Goal: Task Accomplishment & Management: Manage account settings

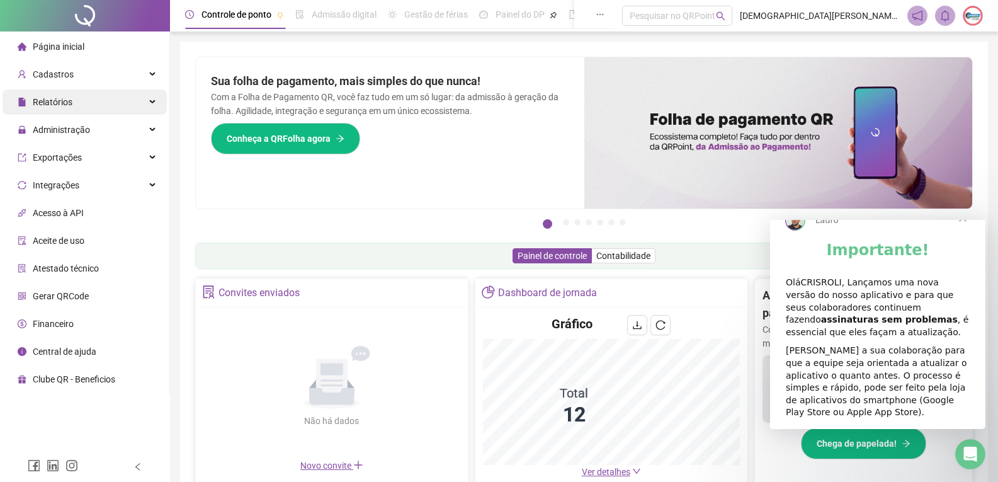
click at [38, 104] on span "Relatórios" at bounding box center [53, 102] width 40 height 10
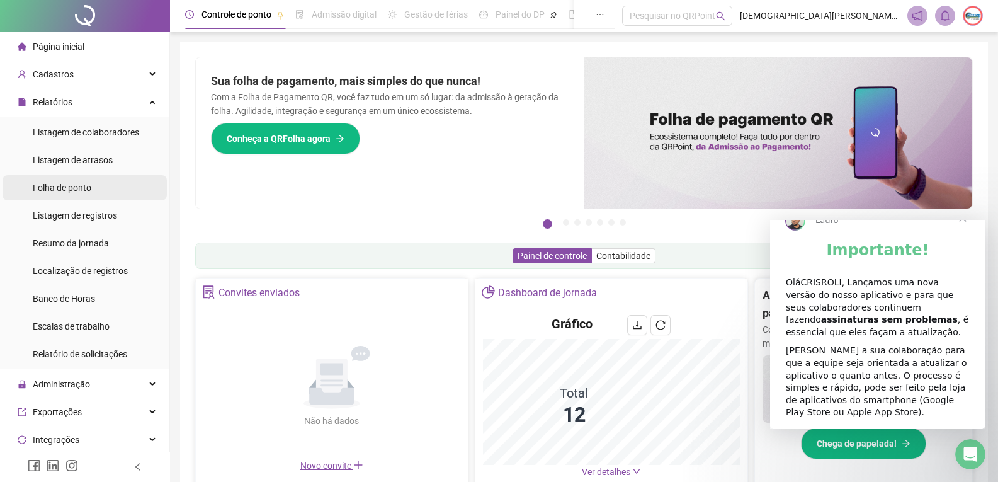
click at [64, 189] on span "Folha de ponto" at bounding box center [62, 188] width 59 height 10
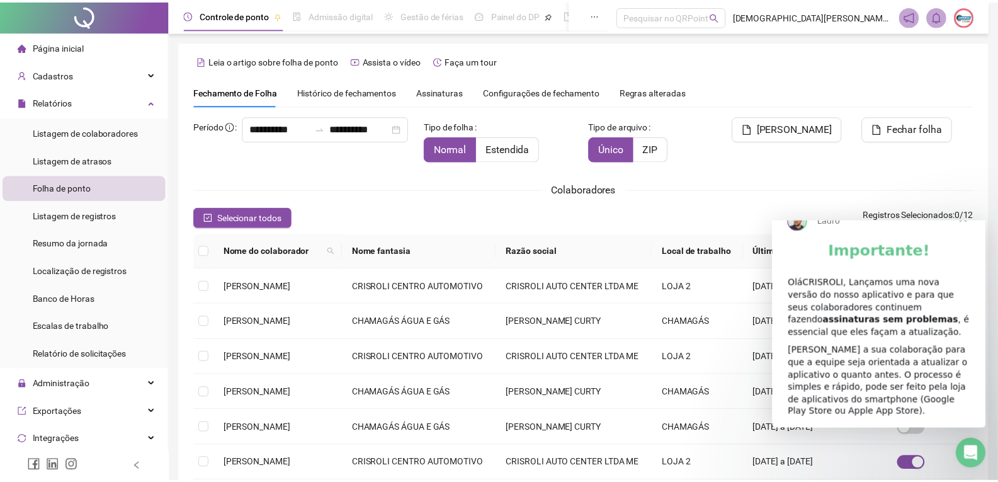
scroll to position [17, 0]
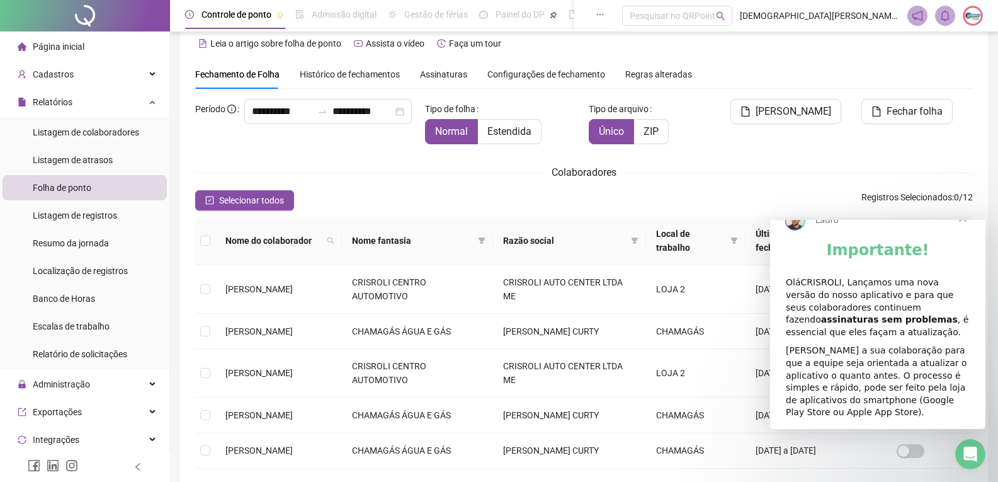
click at [967, 238] on span "Fechar" at bounding box center [962, 217] width 45 height 45
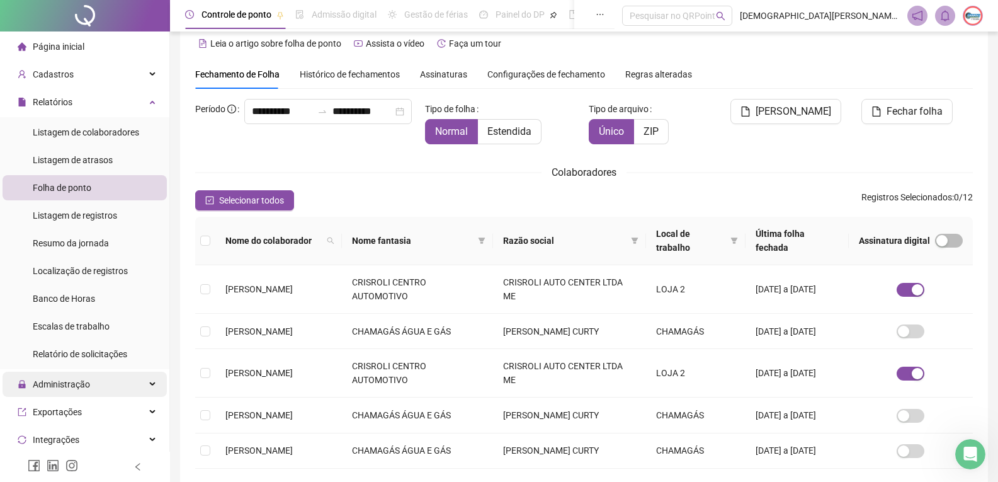
click at [71, 377] on span "Administração" at bounding box center [54, 383] width 72 height 25
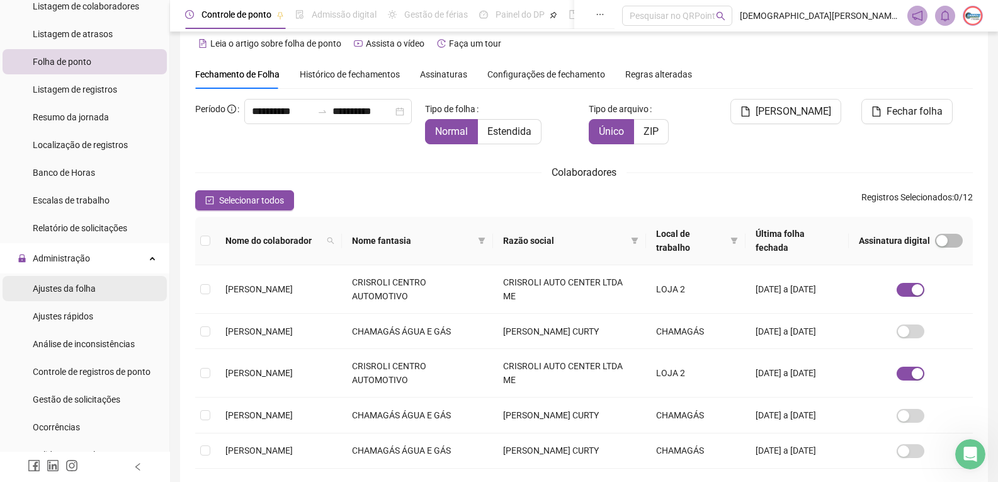
click at [76, 286] on span "Ajustes da folha" at bounding box center [64, 288] width 63 height 10
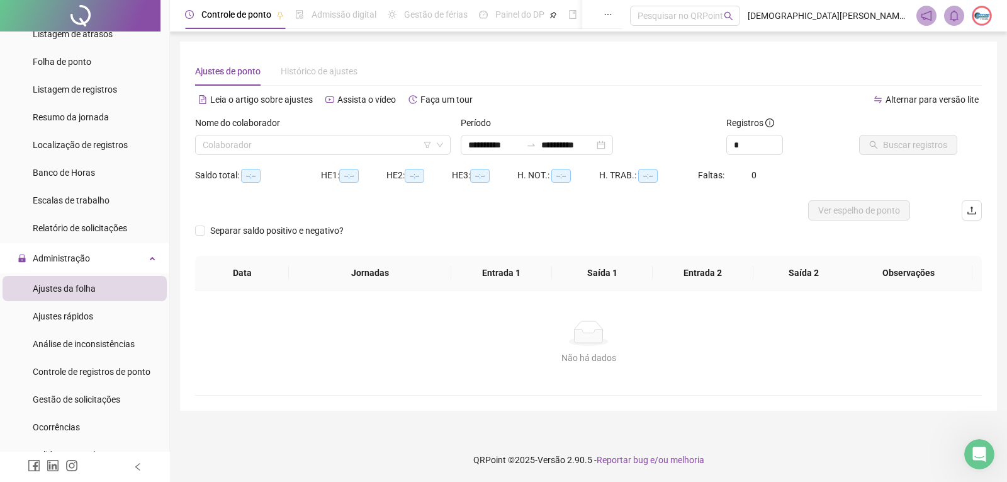
type input "**********"
click at [275, 144] on input "search" at bounding box center [317, 144] width 229 height 19
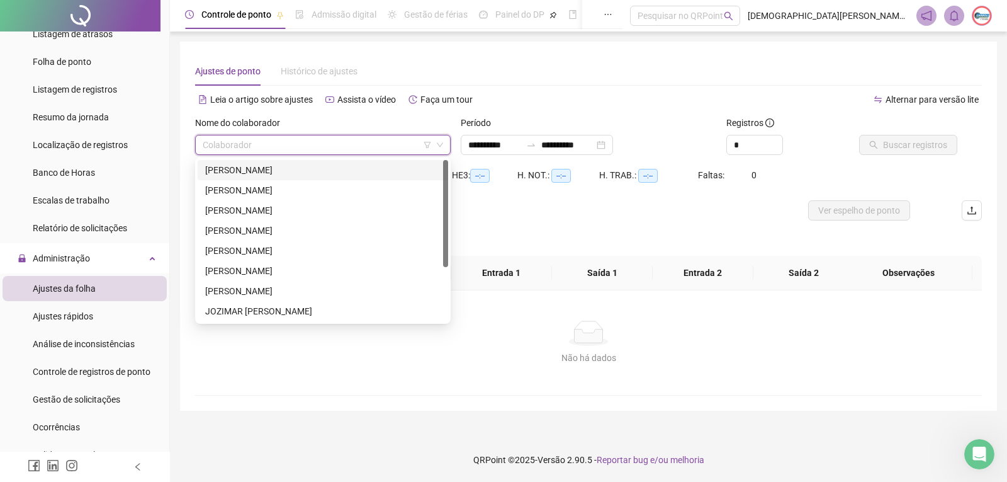
drag, startPoint x: 262, startPoint y: 175, endPoint x: 264, endPoint y: 166, distance: 9.8
click at [263, 171] on div "[PERSON_NAME]" at bounding box center [322, 170] width 235 height 14
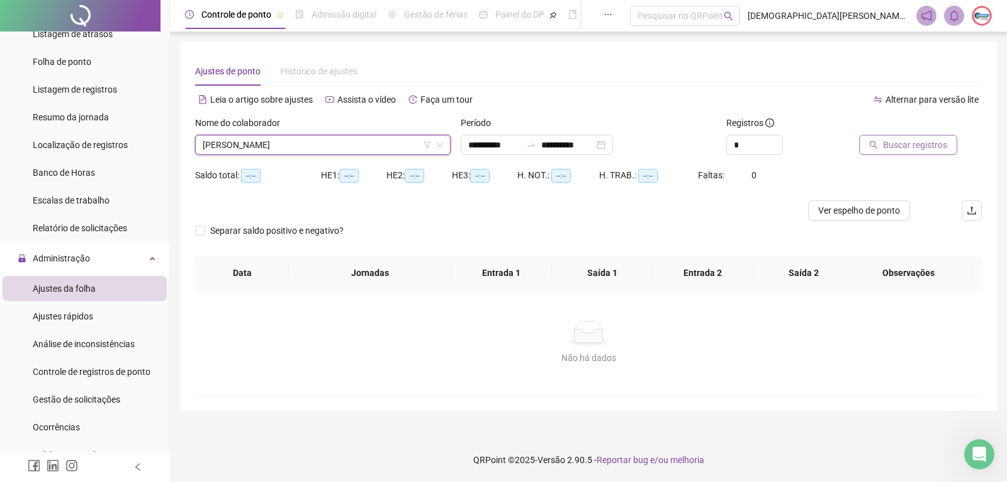
click at [881, 145] on button "Buscar registros" at bounding box center [908, 145] width 98 height 20
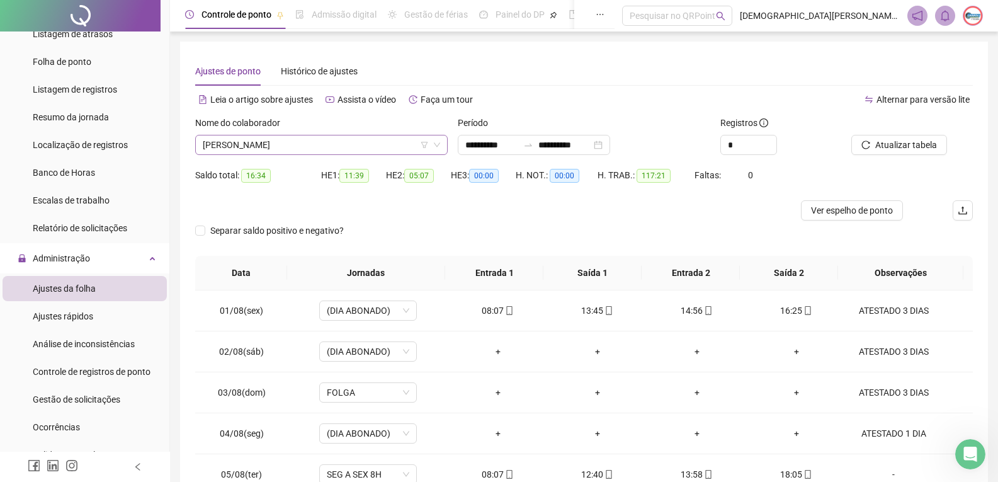
click at [378, 150] on span "[PERSON_NAME]" at bounding box center [321, 144] width 237 height 19
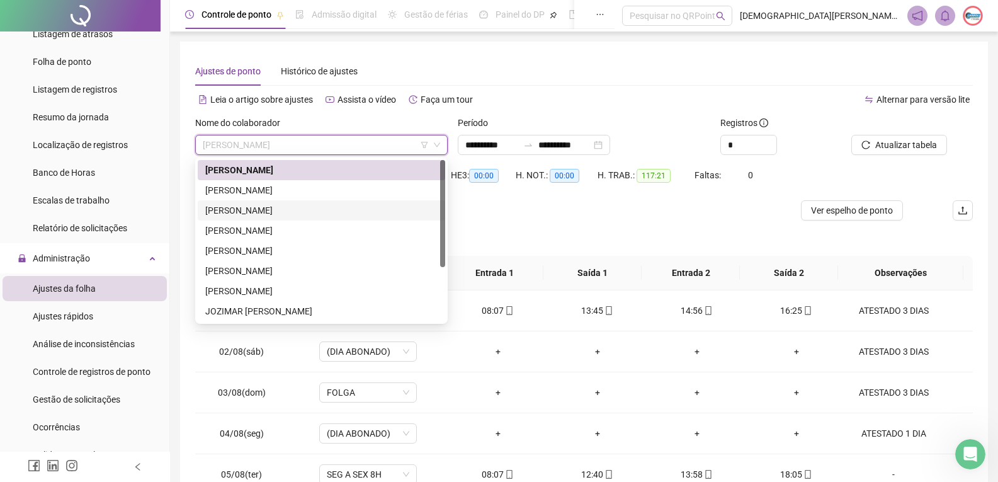
click at [327, 209] on div "[PERSON_NAME]" at bounding box center [321, 210] width 232 height 14
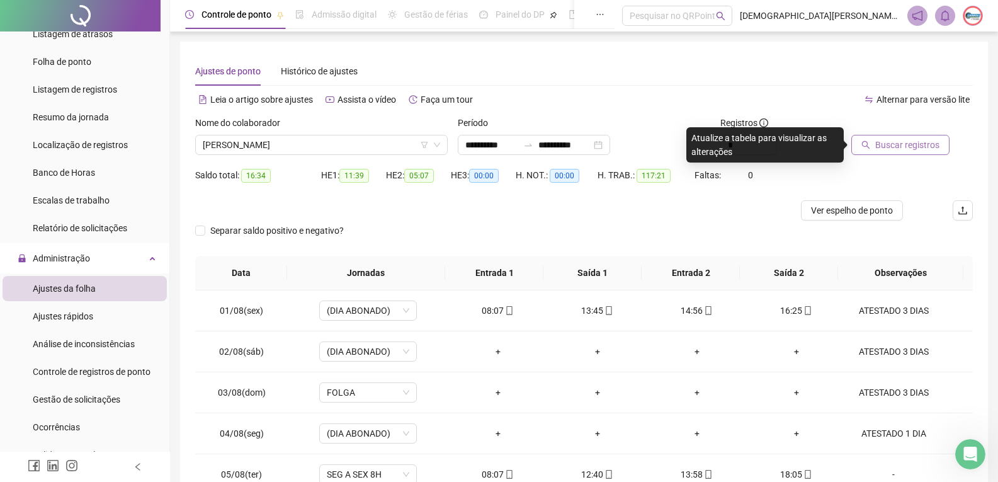
click at [895, 144] on span "Buscar registros" at bounding box center [907, 145] width 64 height 14
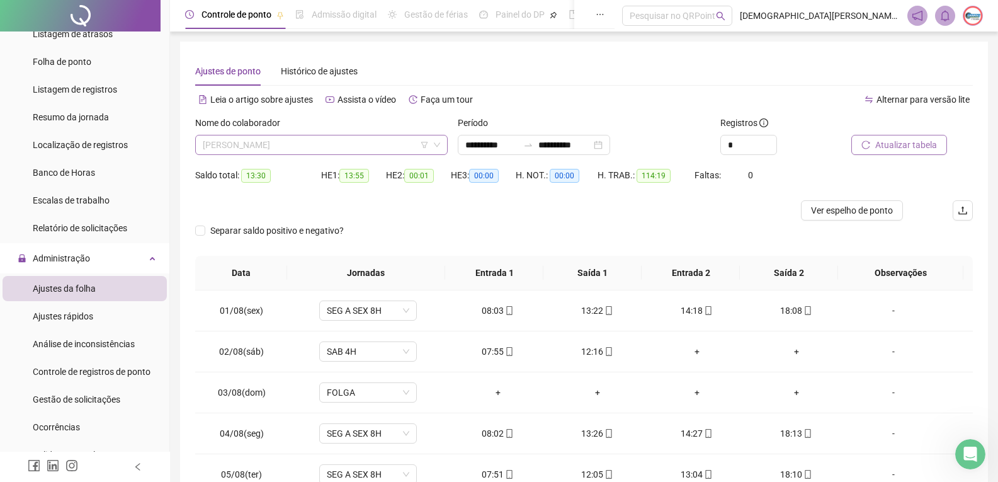
click at [355, 149] on span "[PERSON_NAME]" at bounding box center [321, 144] width 237 height 19
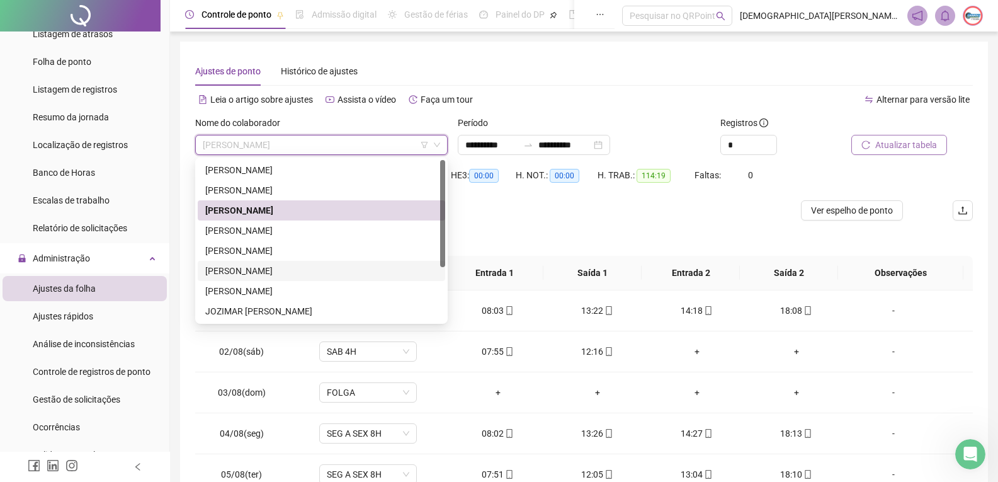
click at [324, 267] on div "[PERSON_NAME]" at bounding box center [321, 271] width 232 height 14
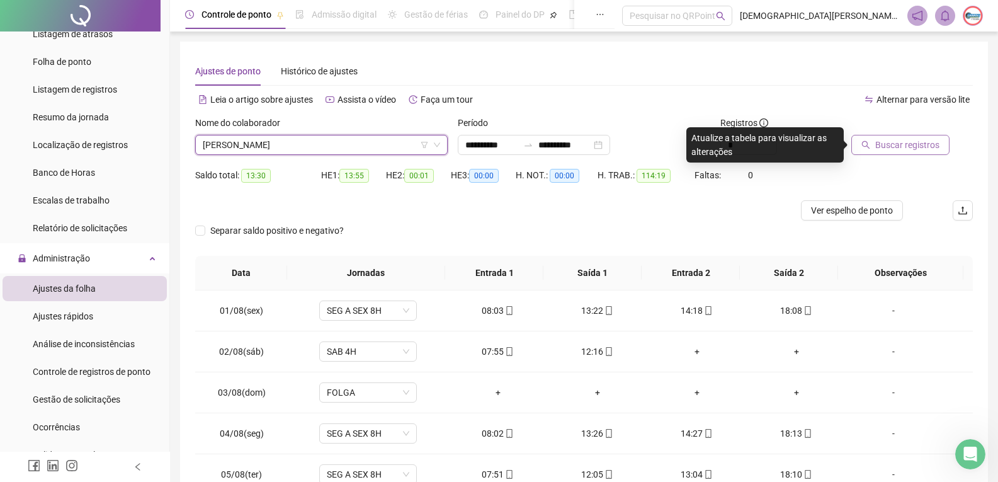
click at [893, 137] on button "Buscar registros" at bounding box center [900, 145] width 98 height 20
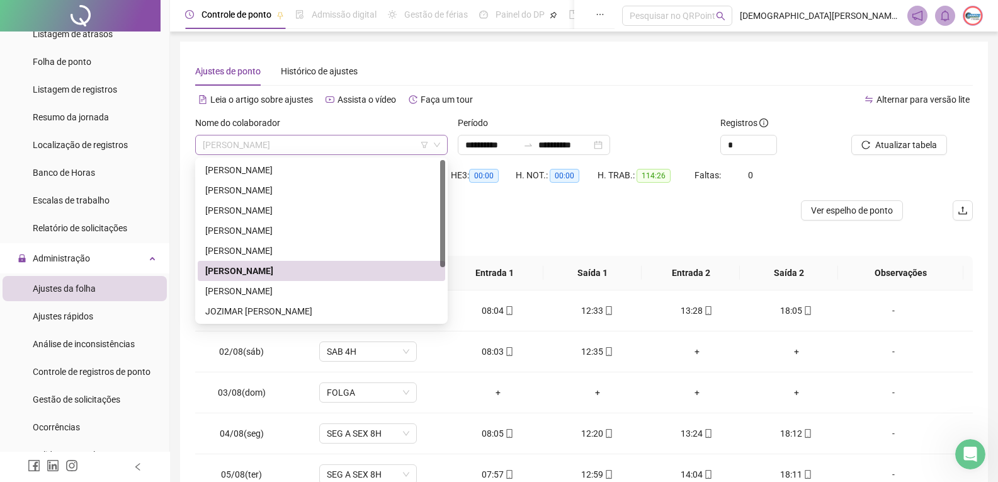
click at [361, 149] on span "[PERSON_NAME]" at bounding box center [321, 144] width 237 height 19
click at [318, 289] on div "[PERSON_NAME]" at bounding box center [321, 291] width 232 height 14
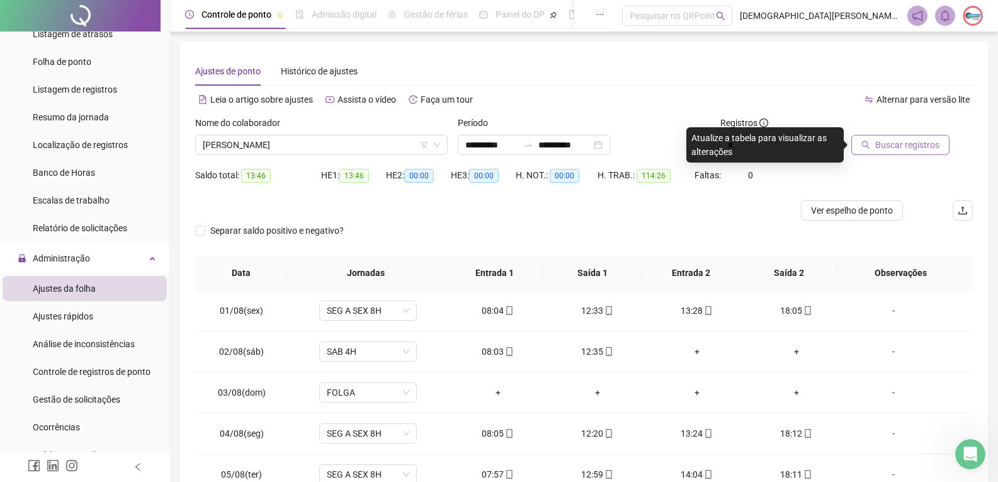
click at [895, 140] on span "Buscar registros" at bounding box center [907, 145] width 64 height 14
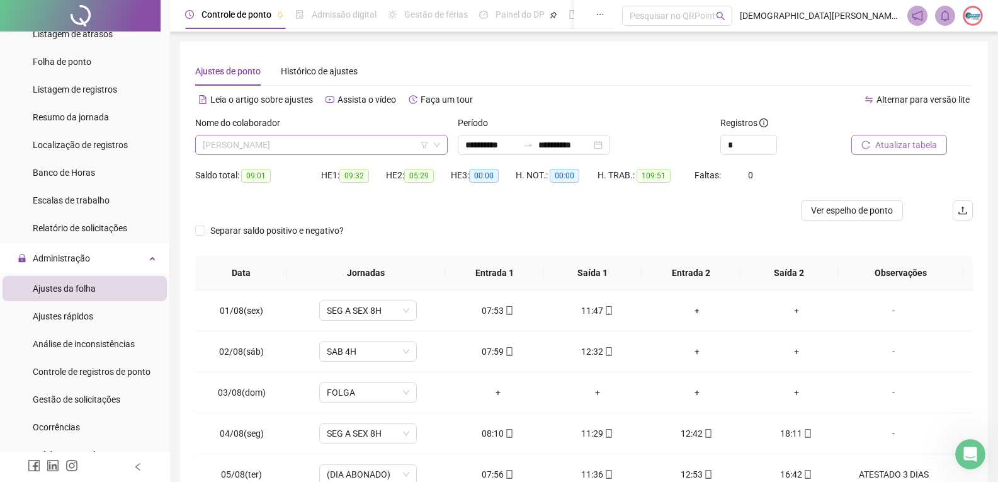
click at [376, 144] on span "[PERSON_NAME]" at bounding box center [321, 144] width 237 height 19
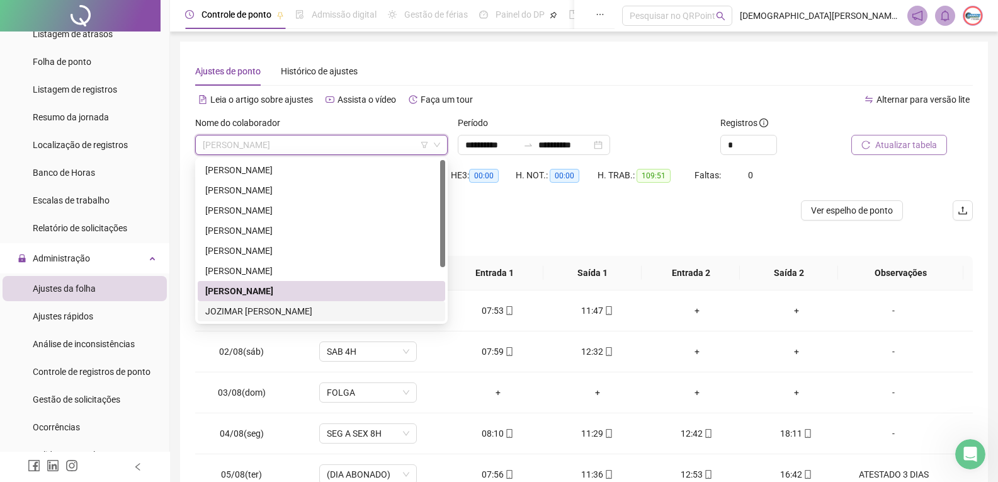
click at [301, 315] on div "JOZIMAR [PERSON_NAME]" at bounding box center [321, 311] width 232 height 14
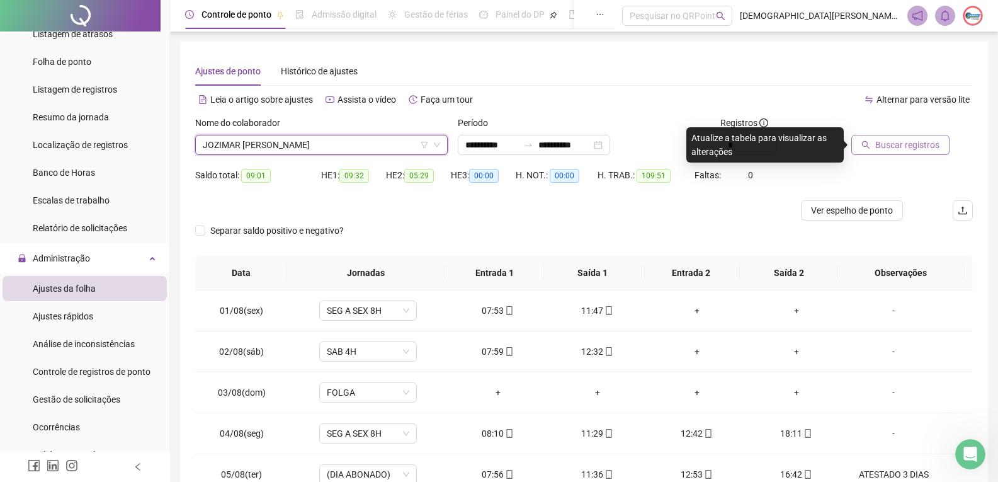
click at [897, 145] on span "Buscar registros" at bounding box center [907, 145] width 64 height 14
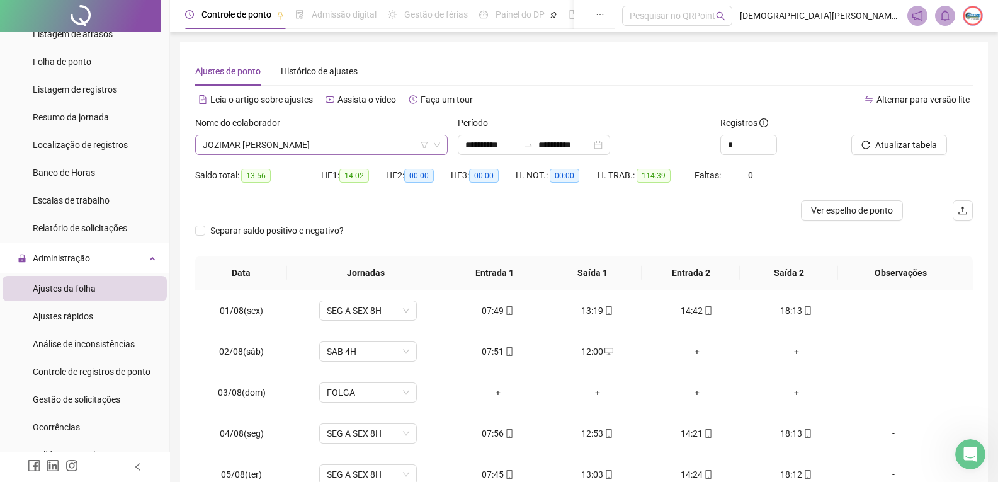
click at [366, 149] on span "JOZIMAR [PERSON_NAME]" at bounding box center [321, 144] width 237 height 19
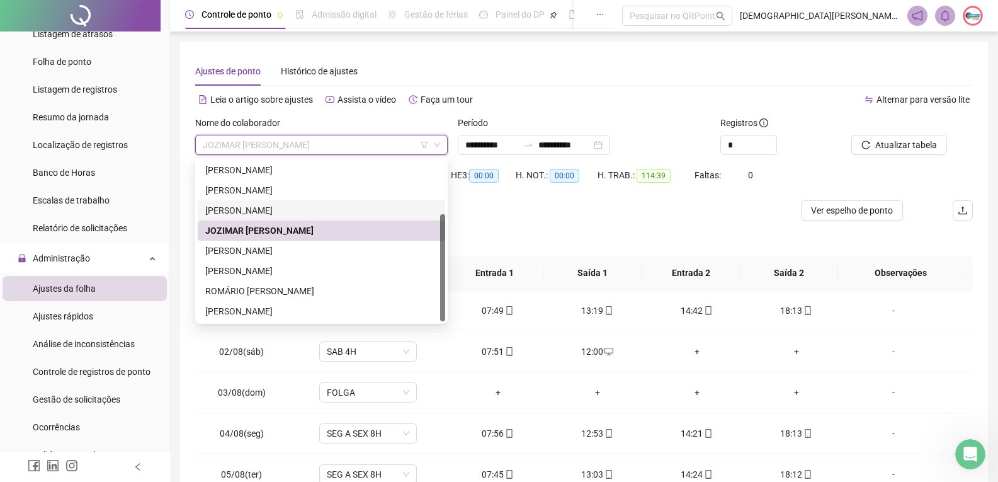
scroll to position [63, 0]
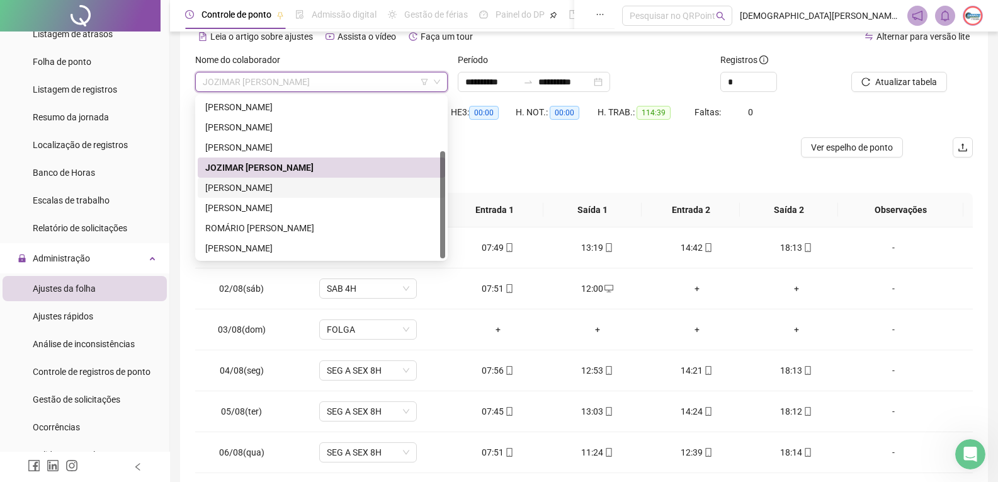
click at [341, 183] on div "[PERSON_NAME]" at bounding box center [321, 188] width 232 height 14
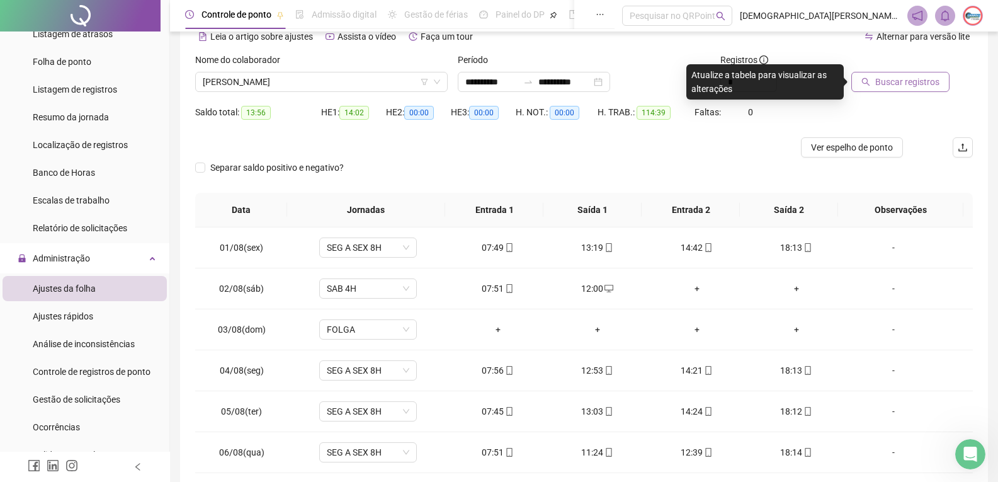
click at [908, 80] on span "Buscar registros" at bounding box center [907, 82] width 64 height 14
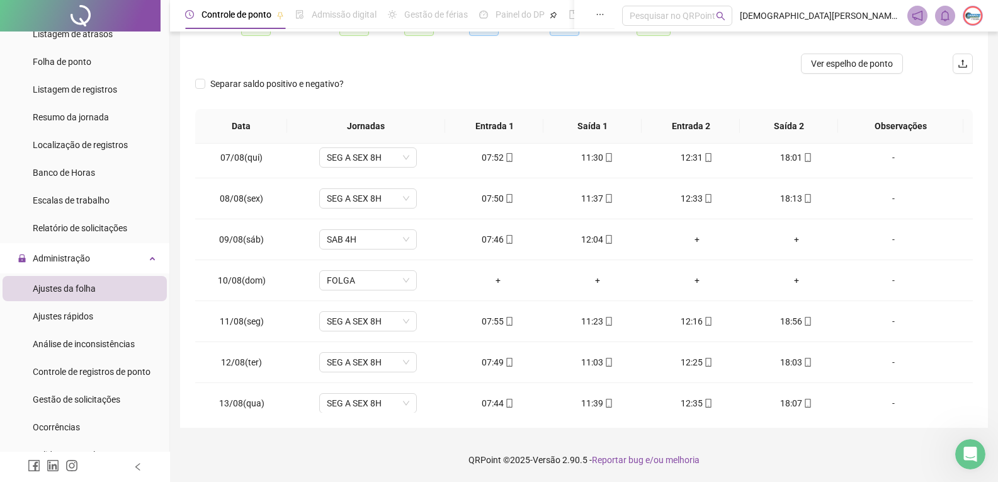
scroll to position [427, 0]
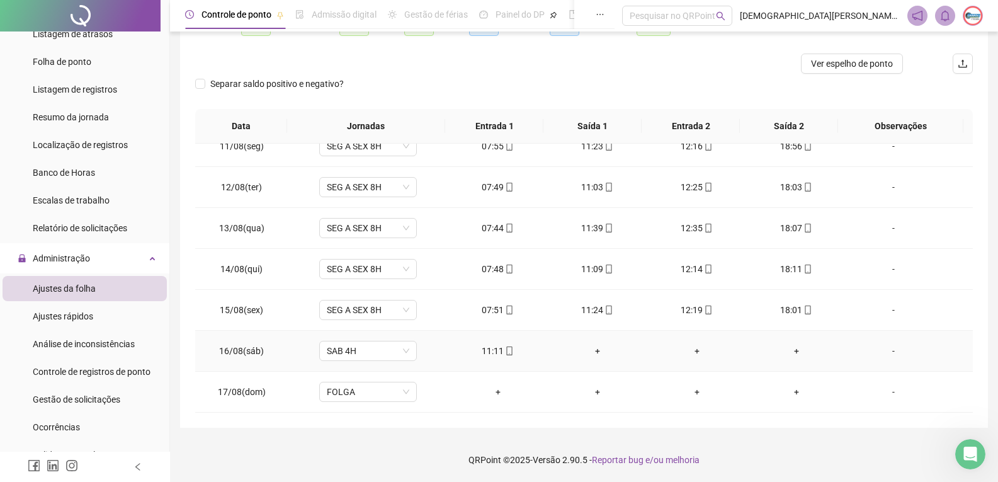
click at [594, 348] on div "+" at bounding box center [597, 351] width 79 height 14
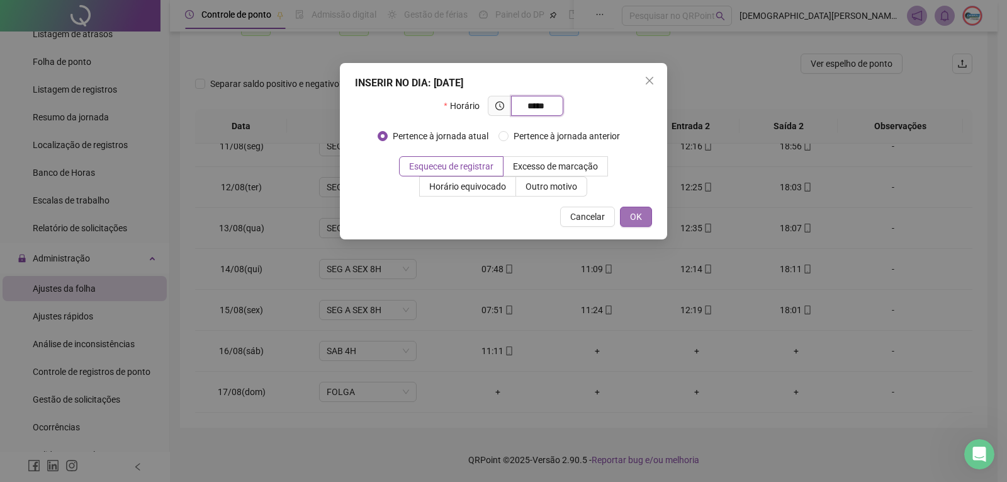
type input "*****"
click at [635, 218] on span "OK" at bounding box center [636, 217] width 12 height 14
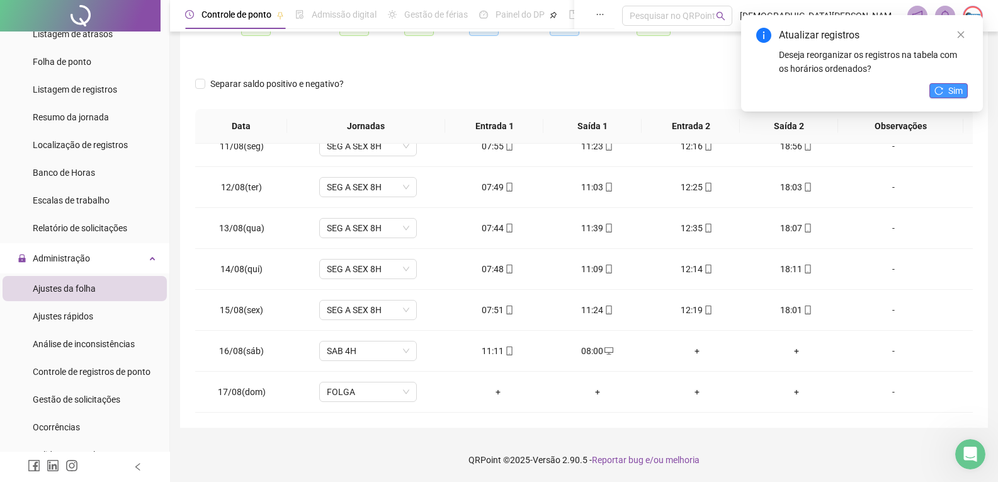
click at [950, 91] on span "Sim" at bounding box center [955, 91] width 14 height 14
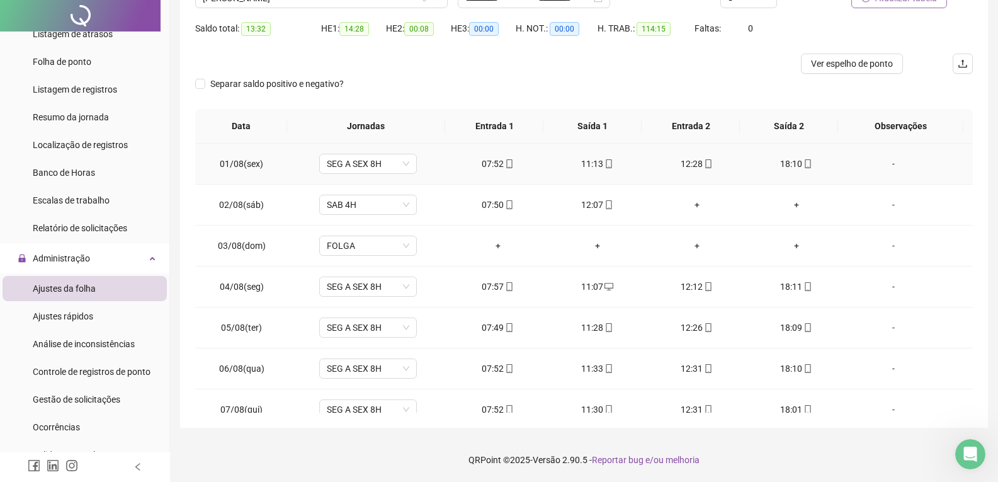
scroll to position [0, 0]
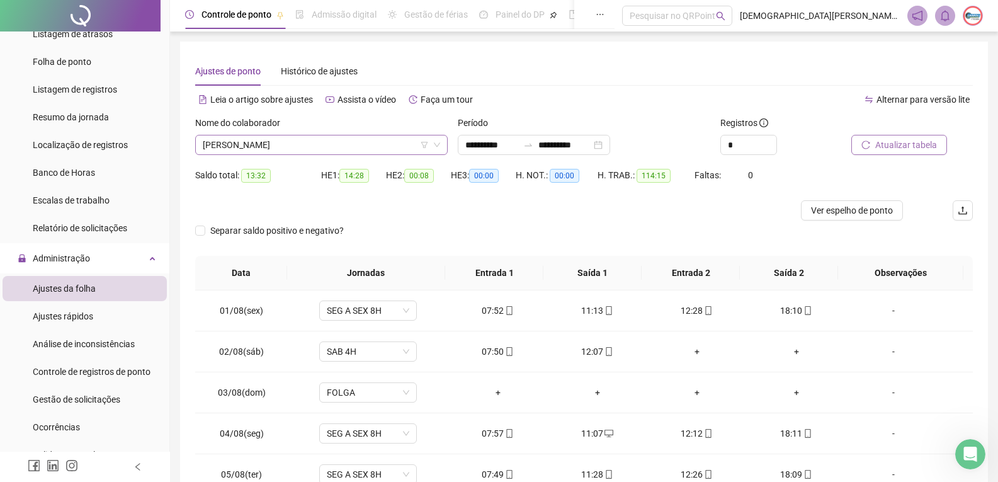
click at [332, 144] on span "[PERSON_NAME]" at bounding box center [321, 144] width 237 height 19
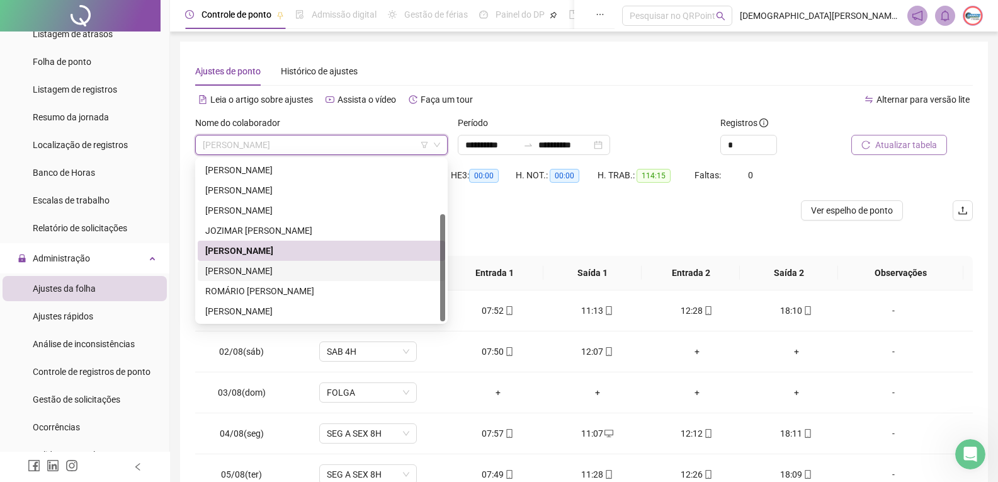
click at [264, 280] on div "[PERSON_NAME]" at bounding box center [321, 271] width 247 height 20
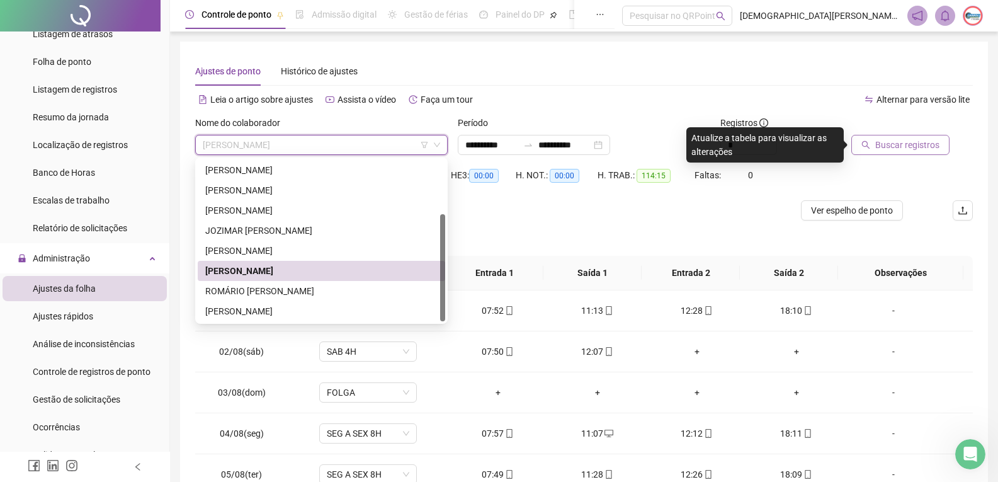
click at [410, 151] on span "[PERSON_NAME]" at bounding box center [321, 144] width 237 height 19
click at [305, 307] on div "[PERSON_NAME]" at bounding box center [321, 311] width 232 height 14
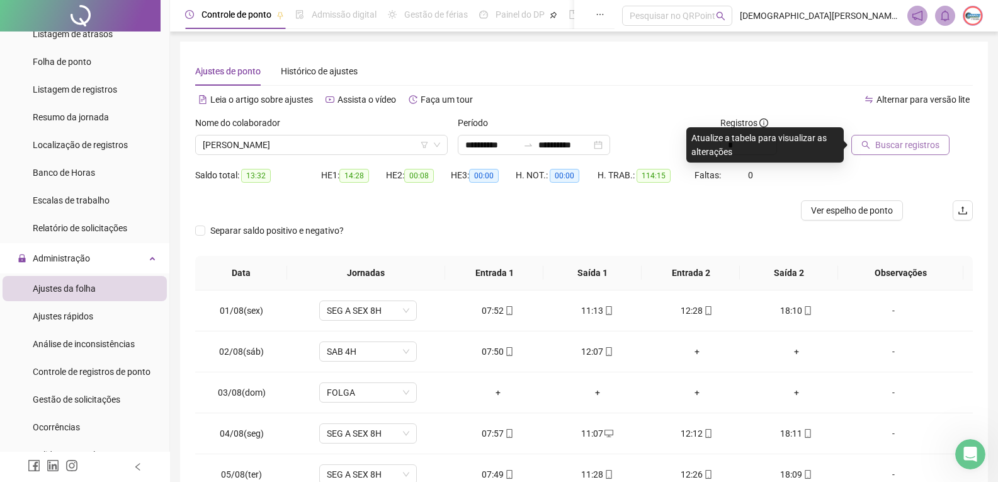
click at [880, 142] on span "Buscar registros" at bounding box center [907, 145] width 64 height 14
